Goal: Navigation & Orientation: Find specific page/section

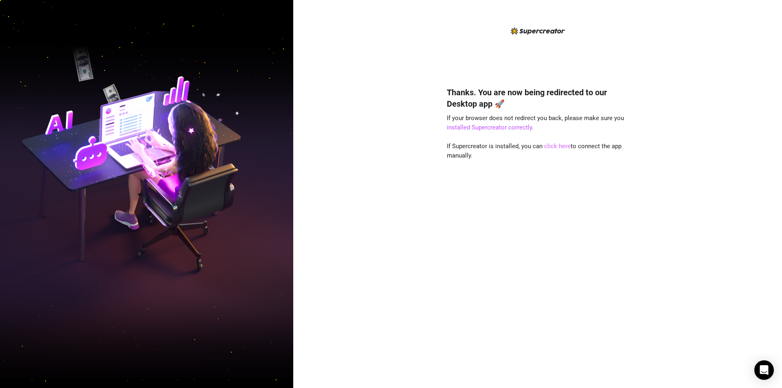
click at [559, 147] on link "click here" at bounding box center [557, 145] width 26 height 7
